Goal: Navigation & Orientation: Find specific page/section

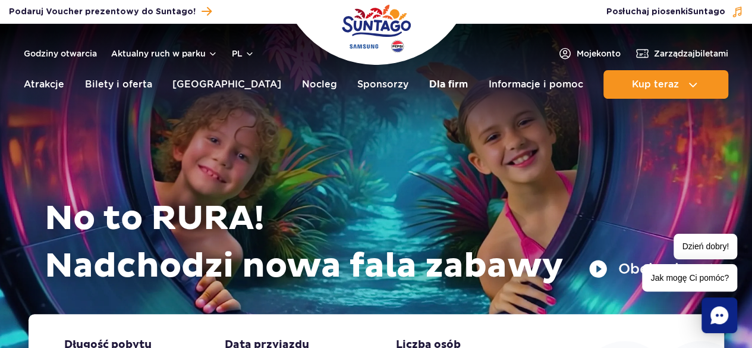
click at [432, 85] on link "Dla firm" at bounding box center [448, 84] width 39 height 29
click at [360, 84] on link "Sponsorzy" at bounding box center [382, 84] width 51 height 29
